Goal: Task Accomplishment & Management: Use online tool/utility

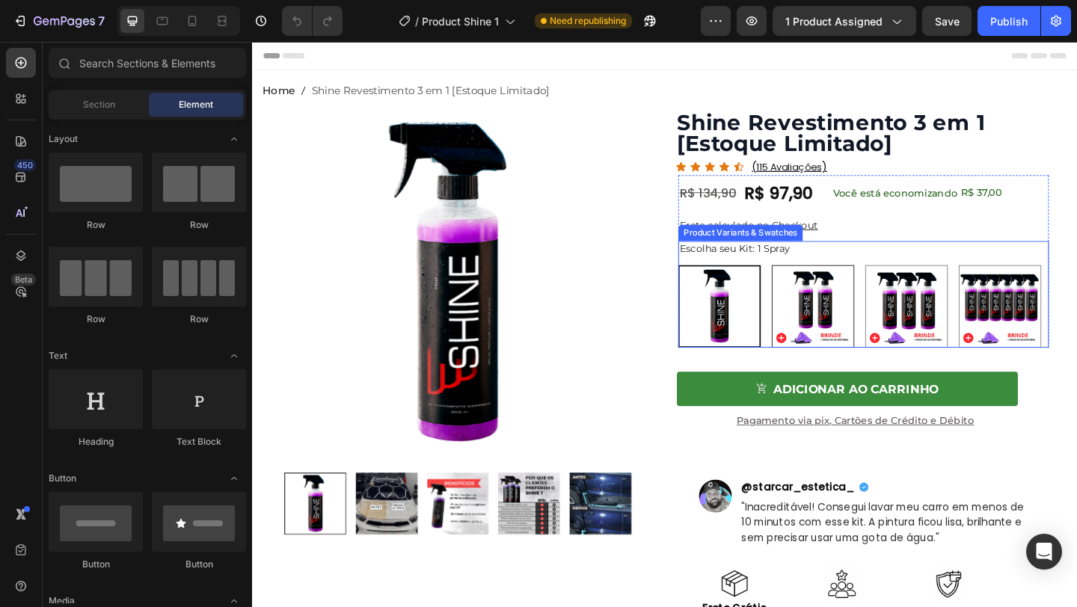
click at [832, 294] on img at bounding box center [862, 330] width 88 height 88
click at [818, 285] on input "2 Sprays R$ 74 / Cada 2 Sprays R$ 74 / Cada" at bounding box center [817, 284] width 1 height 1
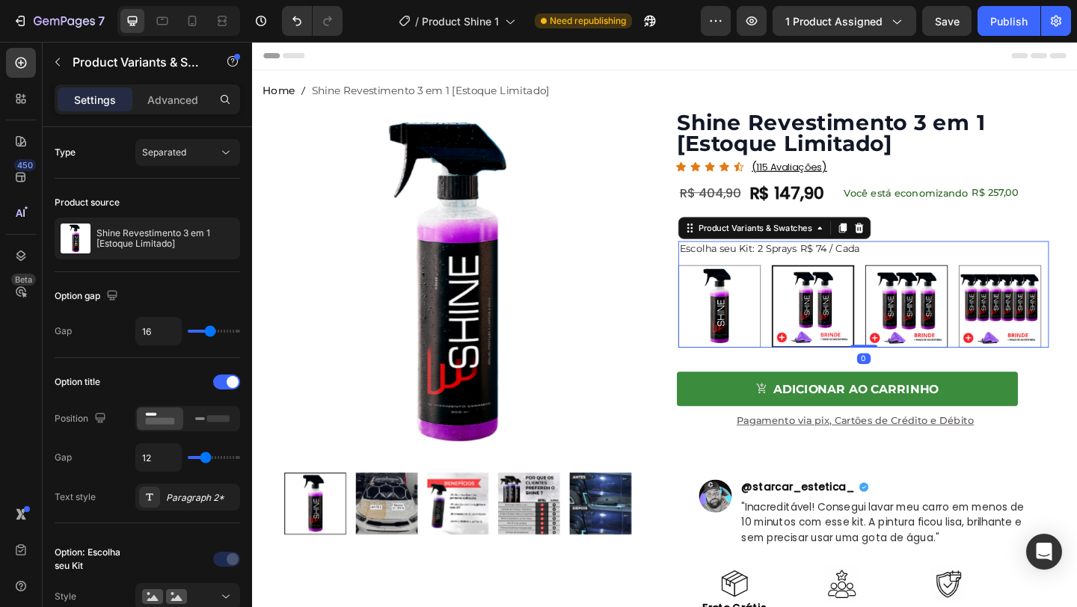
radio input "true"
click at [922, 315] on img at bounding box center [964, 330] width 88 height 88
click at [919, 285] on input "3 Sprays R$ 65 / Cada 3 Sprays R$ 65 / Cada" at bounding box center [919, 284] width 1 height 1
radio input "false"
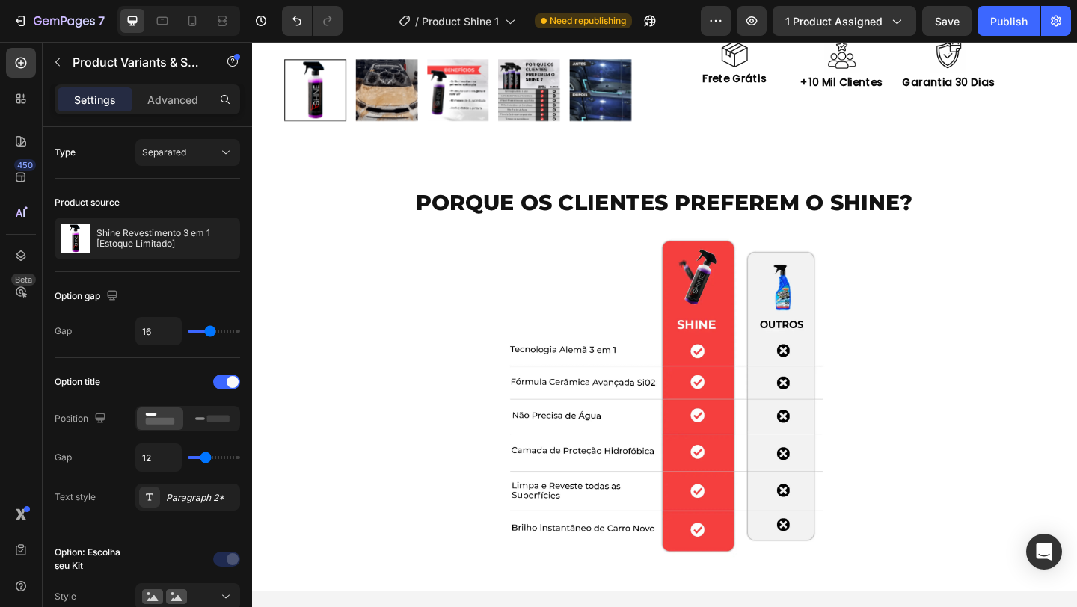
scroll to position [601, 0]
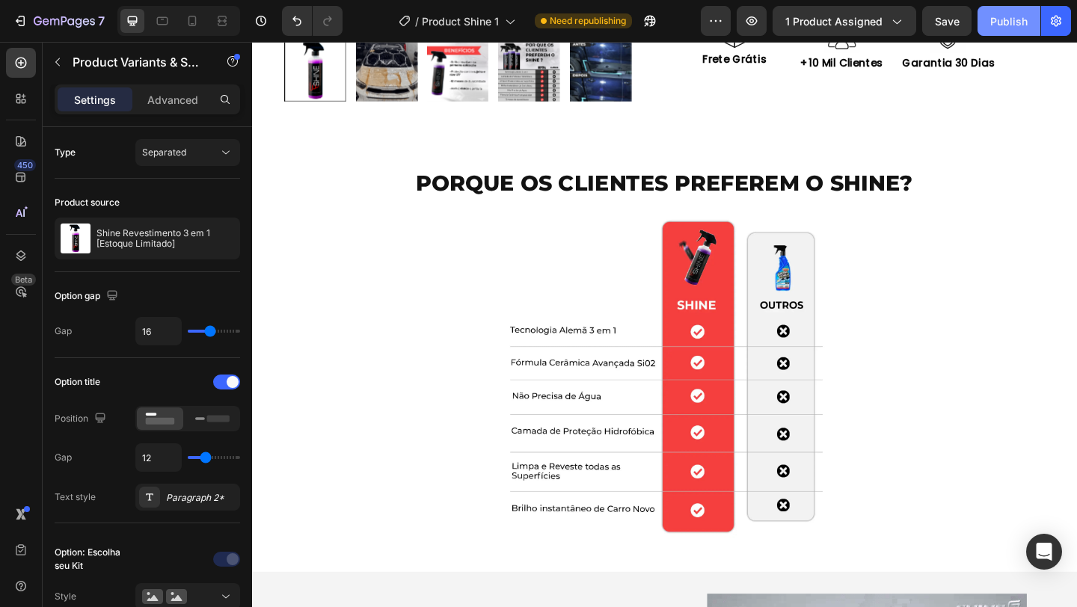
click at [1005, 34] on button "Publish" at bounding box center [1009, 21] width 63 height 30
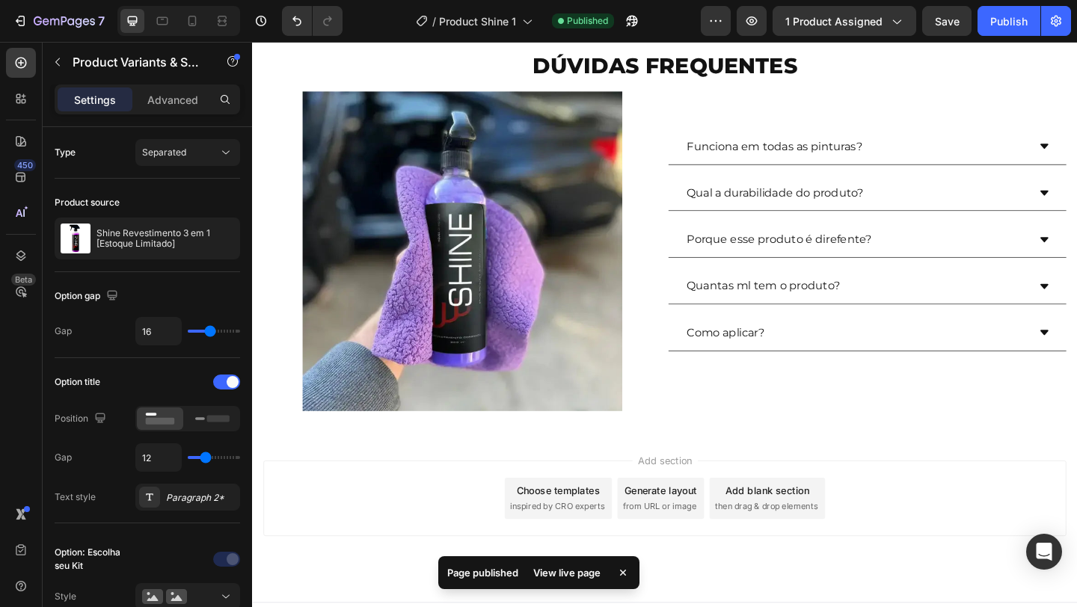
scroll to position [2702, 0]
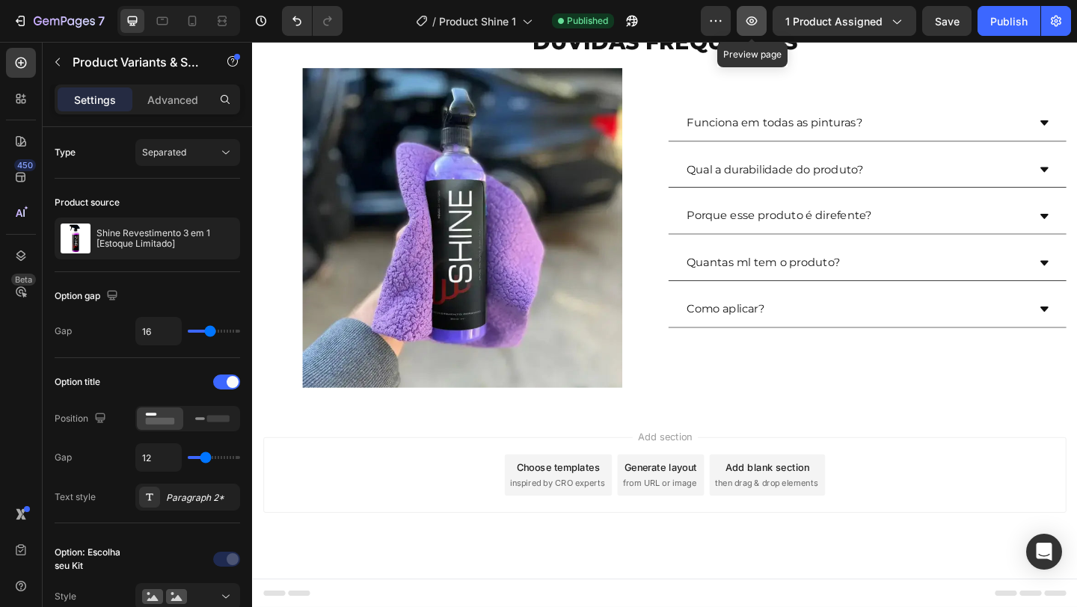
click at [751, 8] on button "button" at bounding box center [752, 21] width 30 height 30
click at [25, 59] on icon at bounding box center [21, 63] width 11 height 11
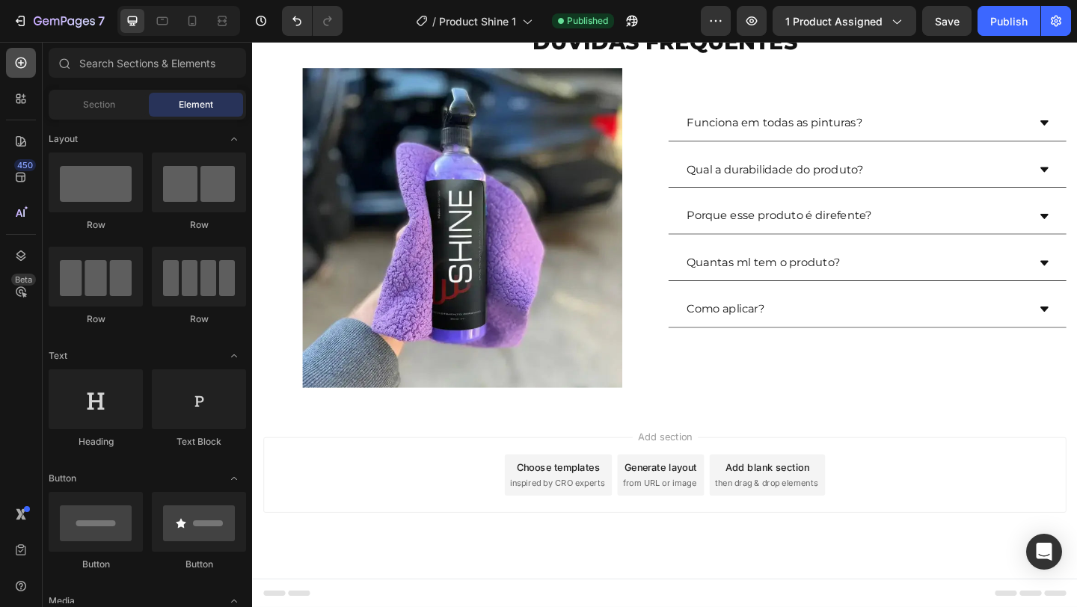
click at [27, 69] on icon at bounding box center [20, 62] width 15 height 15
click at [32, 96] on div at bounding box center [21, 99] width 30 height 30
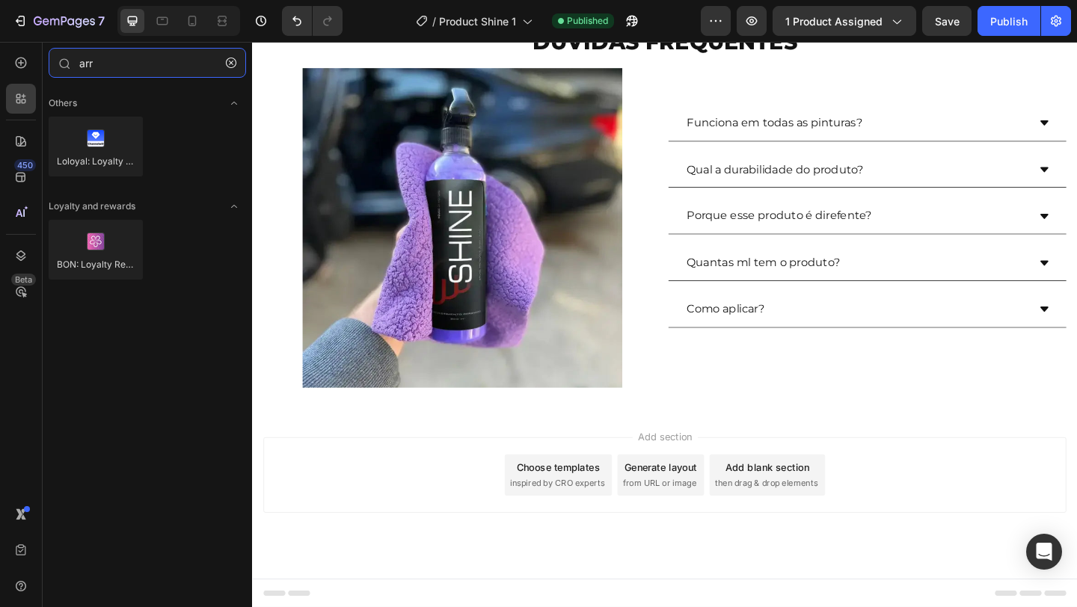
scroll to position [0, 0]
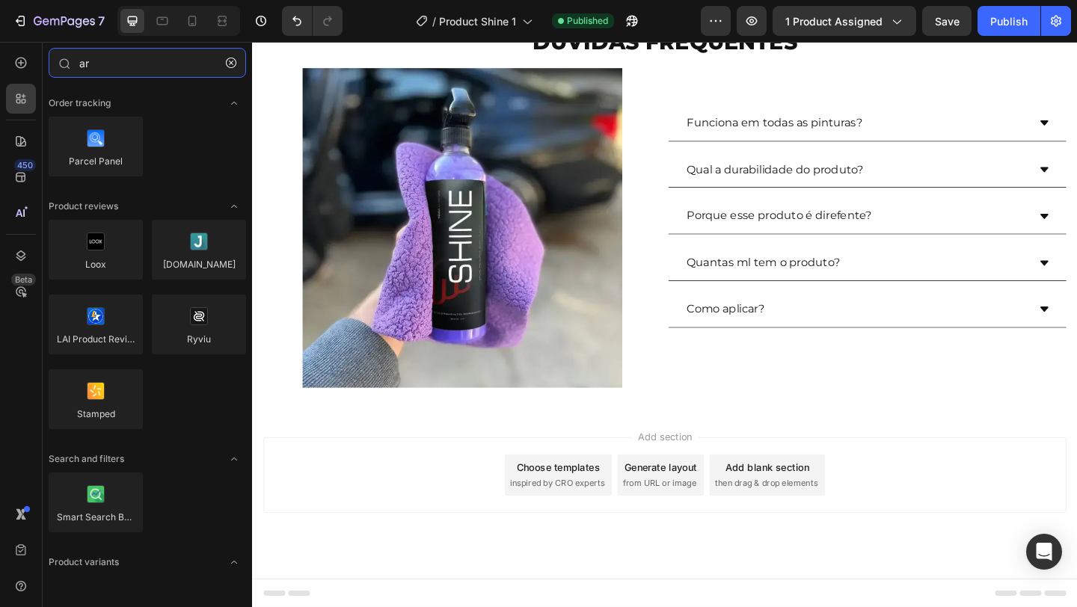
type input "a"
